Goal: Transaction & Acquisition: Subscribe to service/newsletter

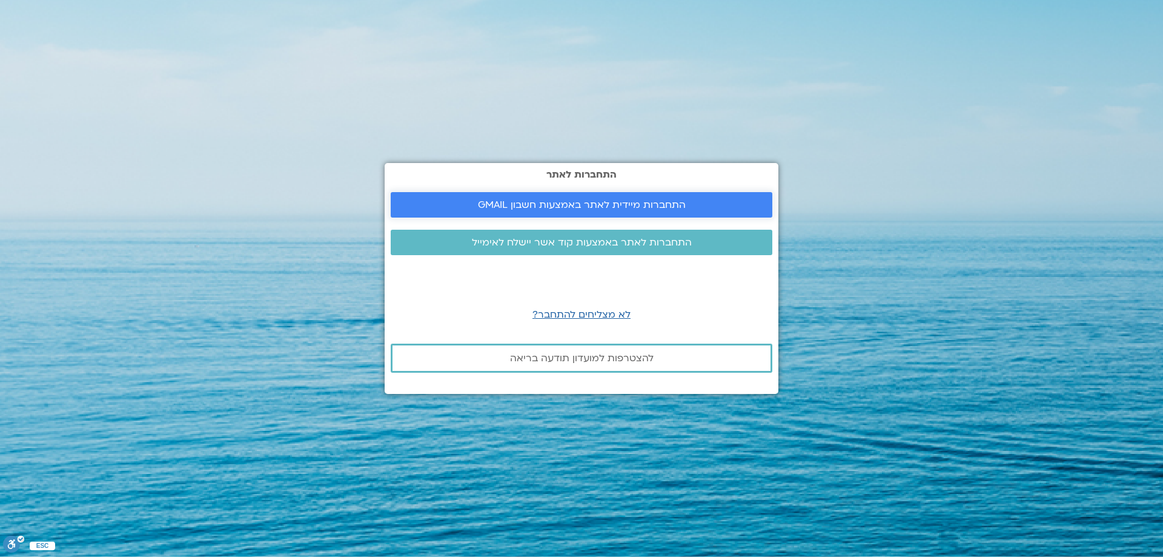
click at [564, 200] on span "התחברות מיידית לאתר באמצעות חשבון GMAIL" at bounding box center [582, 204] width 208 height 11
click at [564, 230] on link "התחברות לאתר באמצעות קוד אשר יישלח לאימייל" at bounding box center [582, 242] width 382 height 25
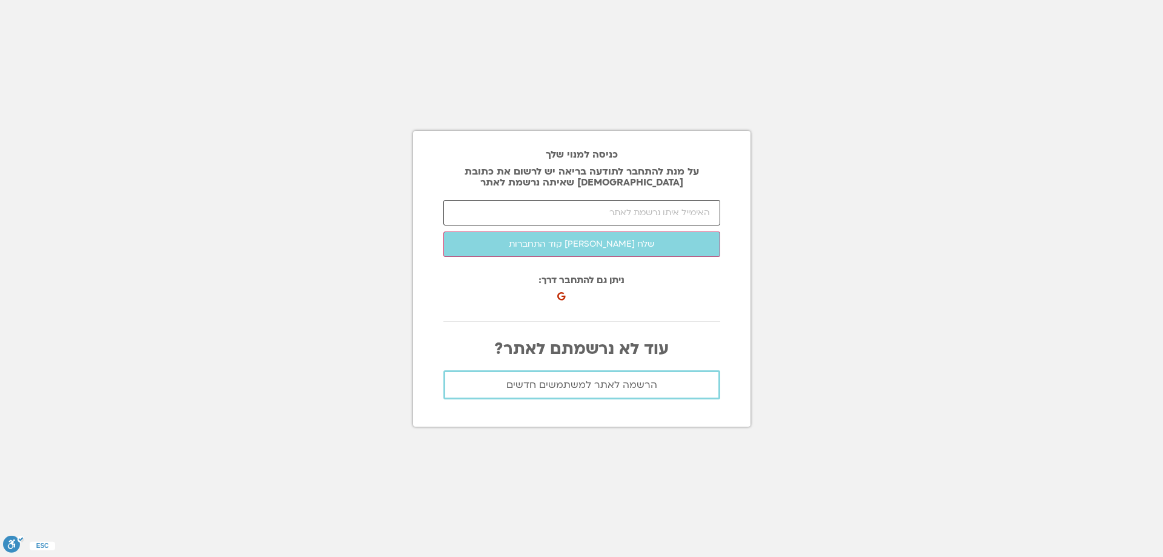
click at [631, 208] on input "email" at bounding box center [581, 212] width 277 height 25
click at [585, 383] on span "הרשמה לאתר למשתמשים חדשים" at bounding box center [581, 384] width 151 height 11
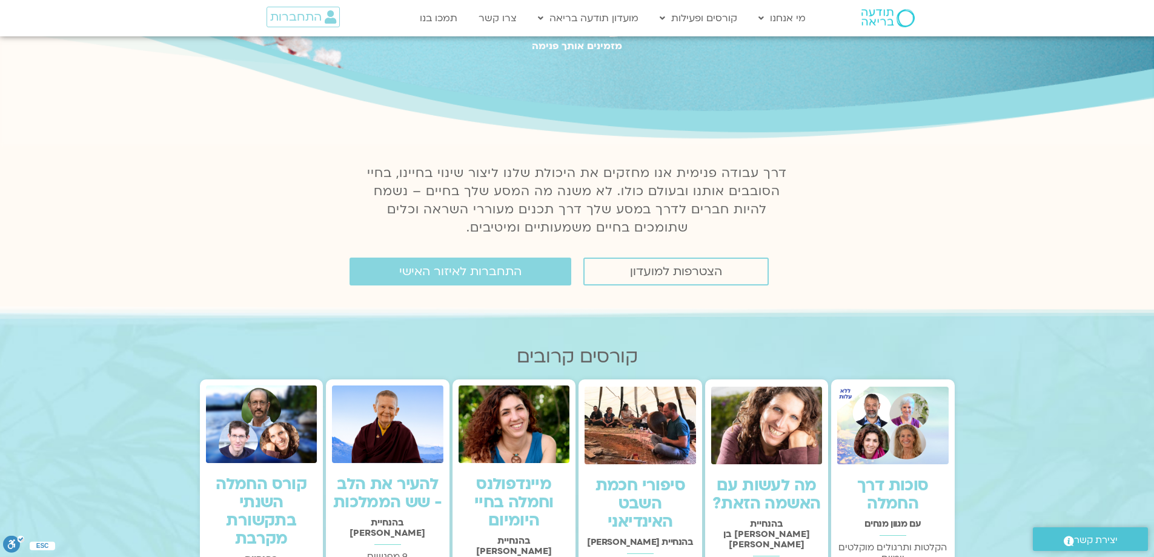
scroll to position [182, 0]
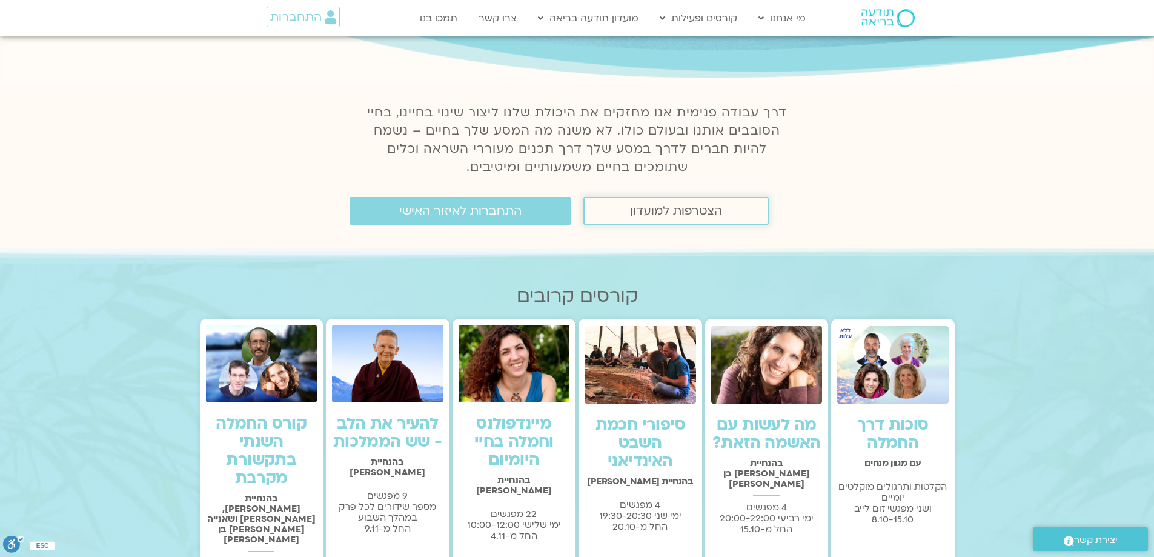
click at [664, 213] on span "הצטרפות למועדון" at bounding box center [676, 210] width 92 height 13
click at [521, 215] on link "התחברות לאיזור האישי" at bounding box center [460, 211] width 222 height 28
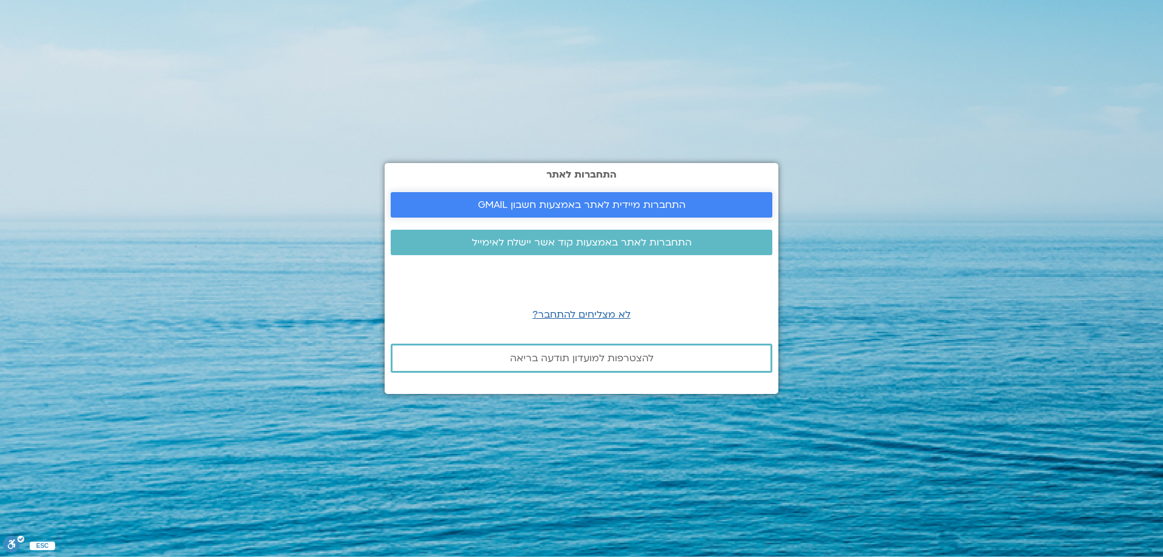
click at [593, 205] on span "התחברות מיידית לאתר באמצעות חשבון GMAIL" at bounding box center [582, 204] width 208 height 11
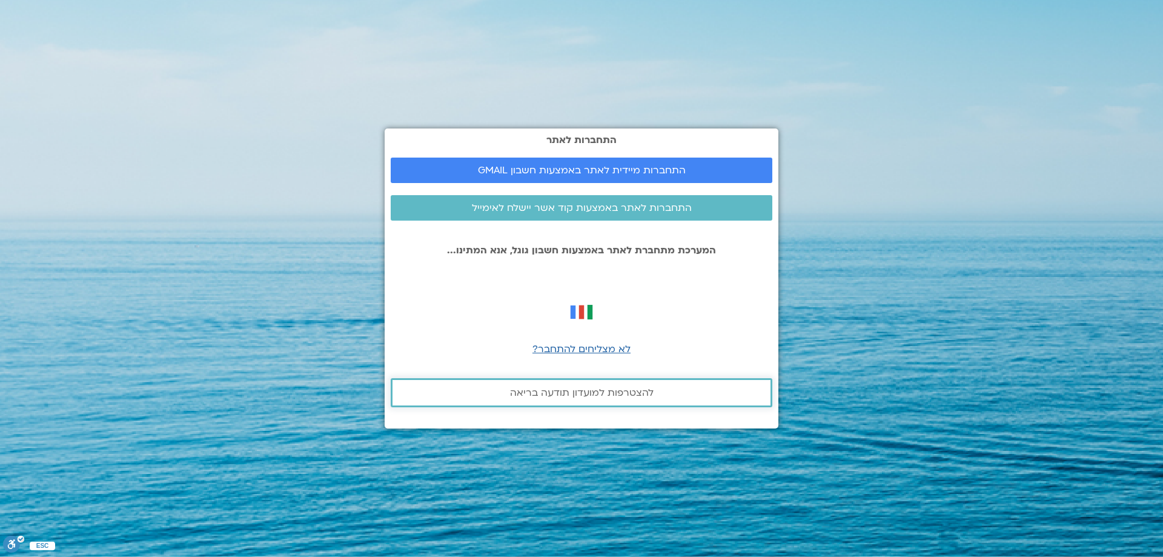
click at [596, 397] on span "להצטרפות למועדון תודעה בריאה" at bounding box center [582, 392] width 144 height 11
click at [598, 391] on span "להצטרפות למועדון תודעה בריאה" at bounding box center [582, 392] width 144 height 11
click at [596, 388] on span "להצטרפות למועדון תודעה בריאה" at bounding box center [582, 392] width 144 height 11
click at [566, 311] on img at bounding box center [581, 312] width 34 height 34
click at [897, 117] on section "התחברות לאתר התחברות מיידית לאתר באמצעות חשבון GMAIL התחברות לאתר באמצעות קוד א…" at bounding box center [581, 278] width 1163 height 557
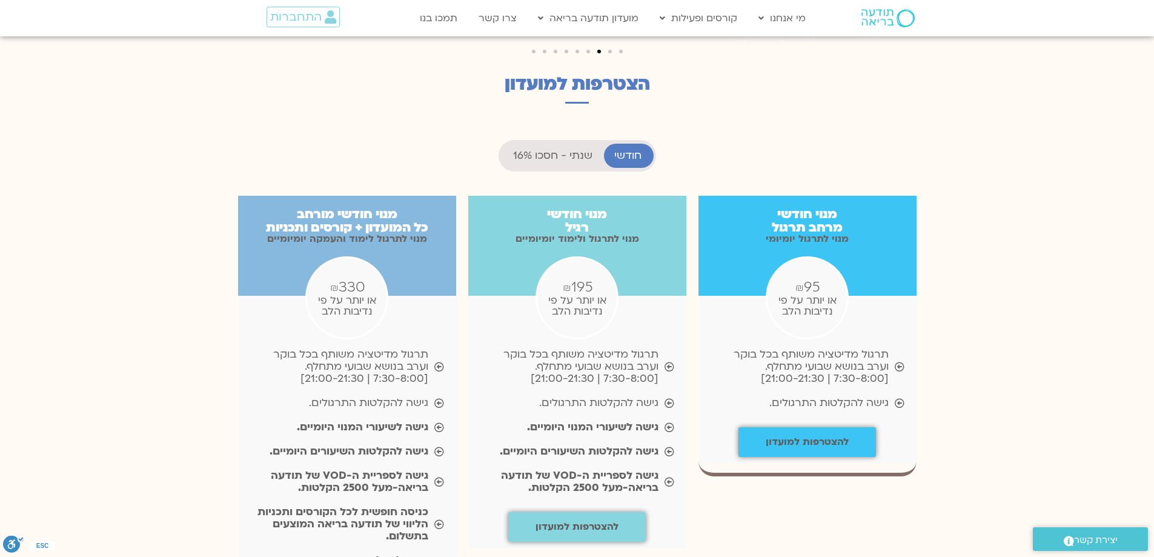
scroll to position [1090, 0]
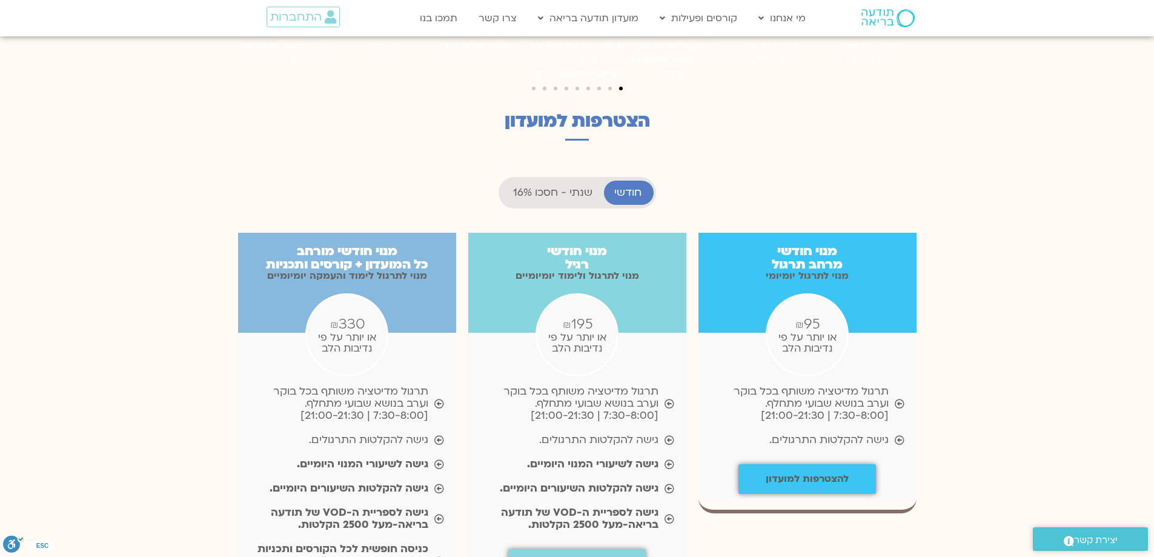
click at [567, 187] on span "שנתי - חסכו 16%" at bounding box center [552, 193] width 79 height 12
click at [627, 187] on span "חודשי" at bounding box center [627, 193] width 27 height 12
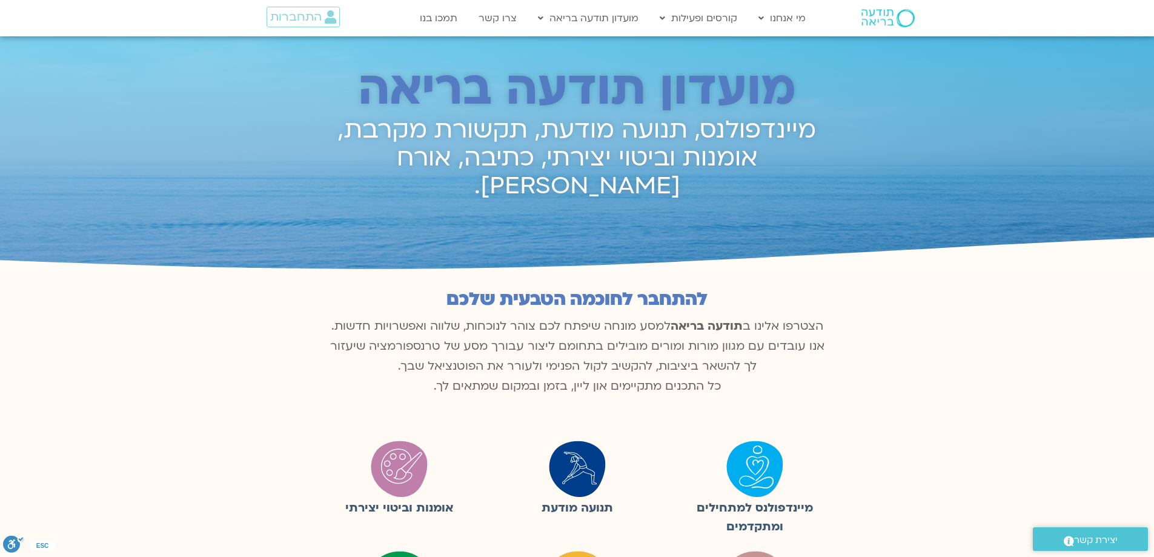
scroll to position [0, 0]
